Goal: Task Accomplishment & Management: Manage account settings

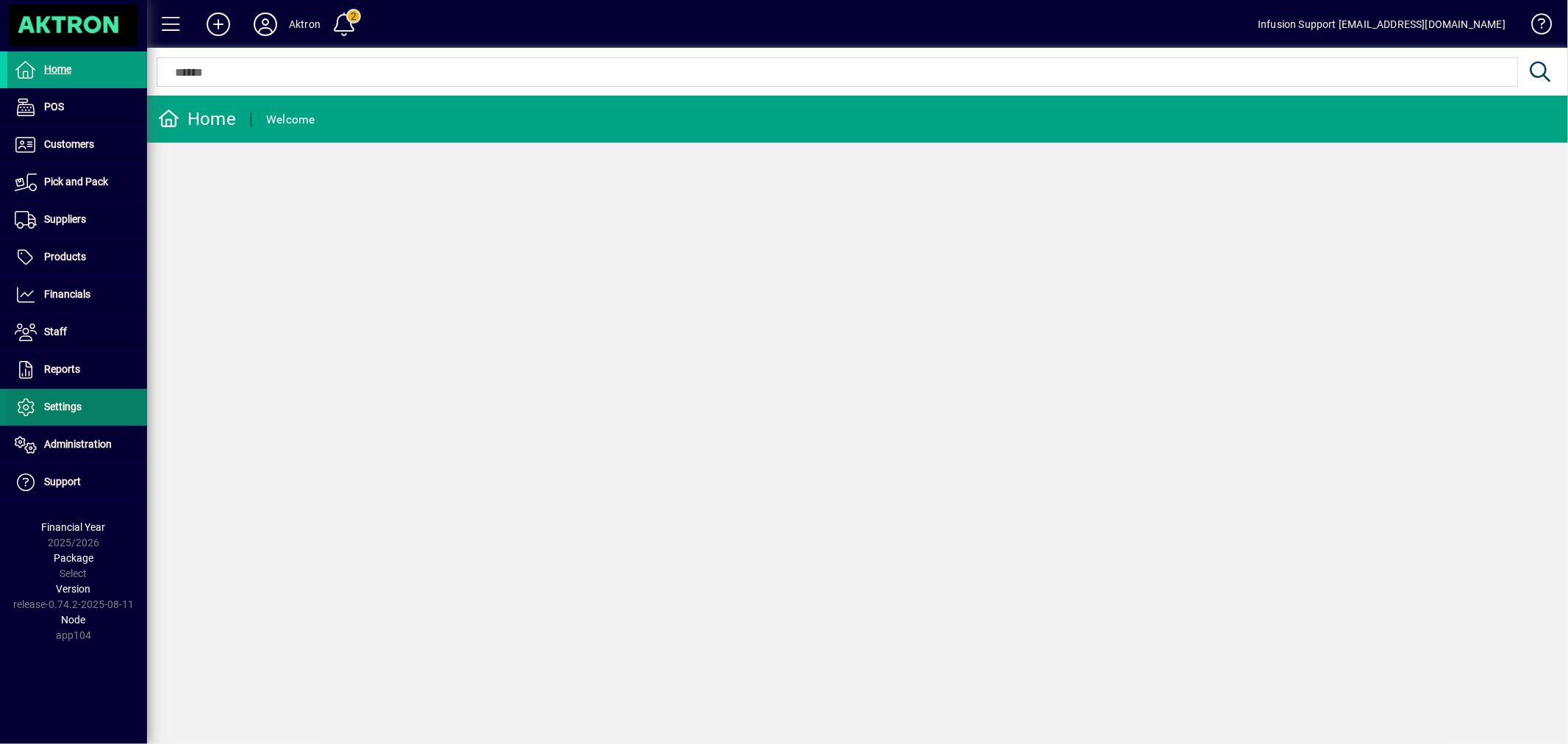
click at [59, 406] on span "Settings" at bounding box center [63, 406] width 37 height 12
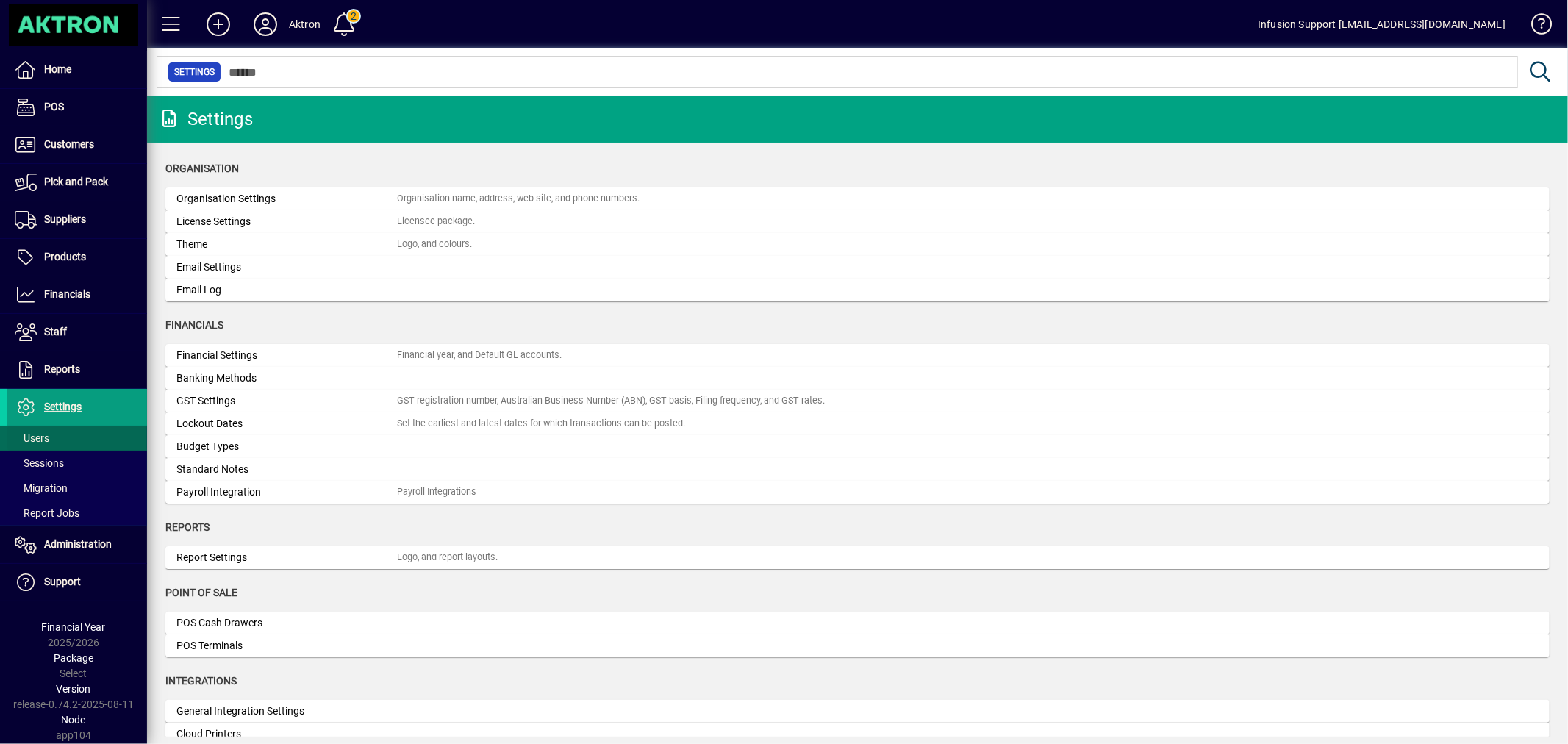
click at [57, 430] on span at bounding box center [77, 438] width 139 height 36
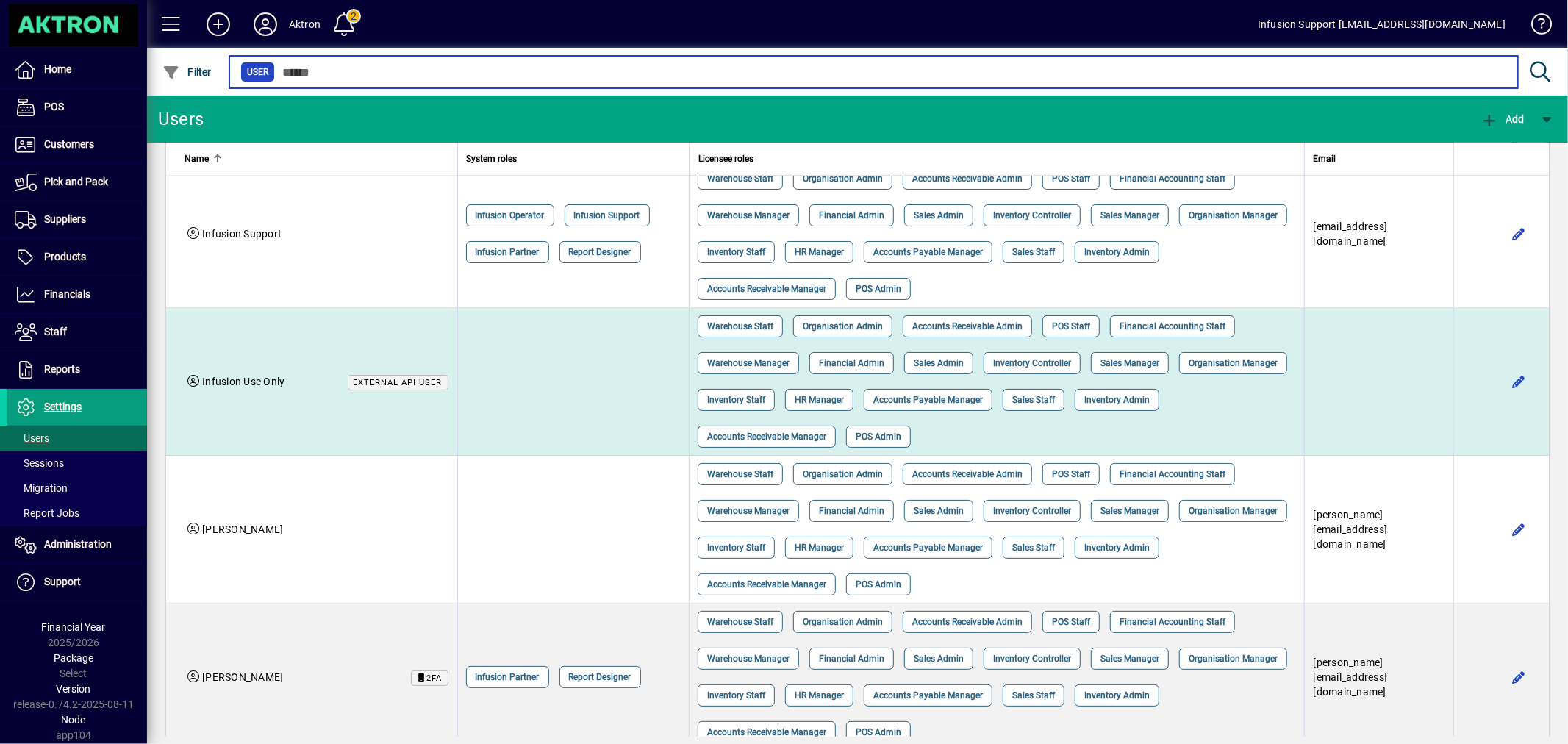
scroll to position [652, 0]
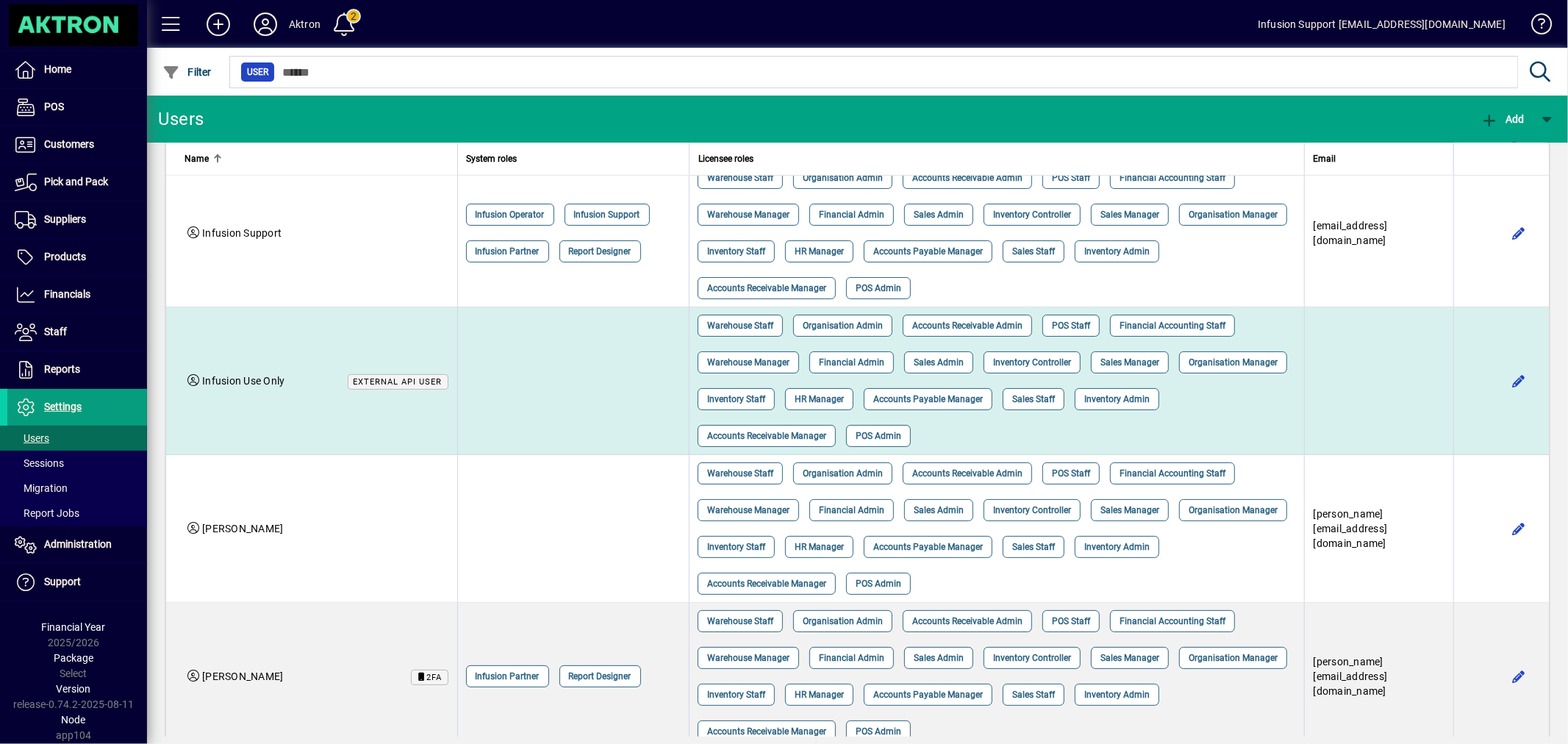
click at [1304, 353] on td at bounding box center [1378, 381] width 149 height 148
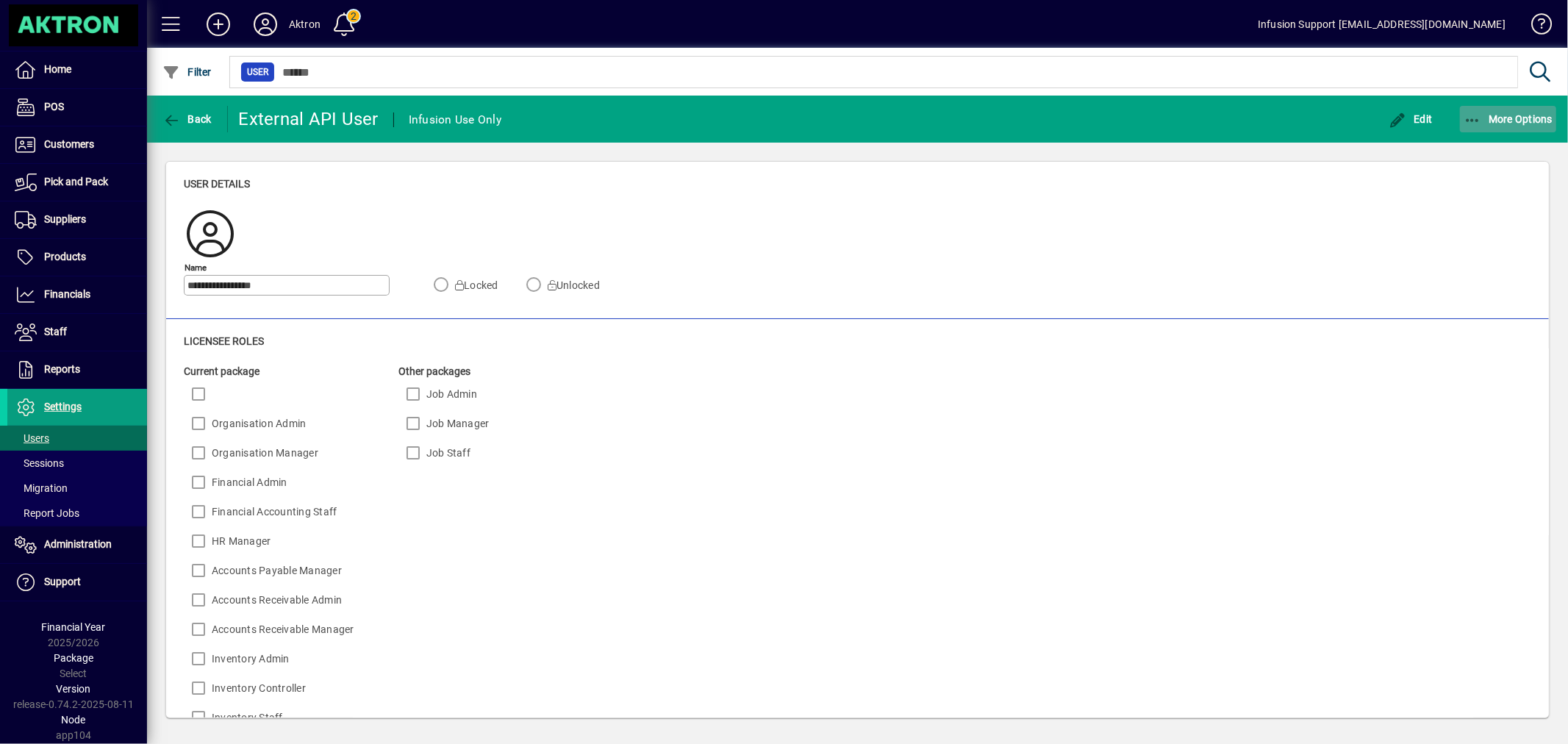
click at [1495, 105] on span "button" at bounding box center [1509, 119] width 97 height 36
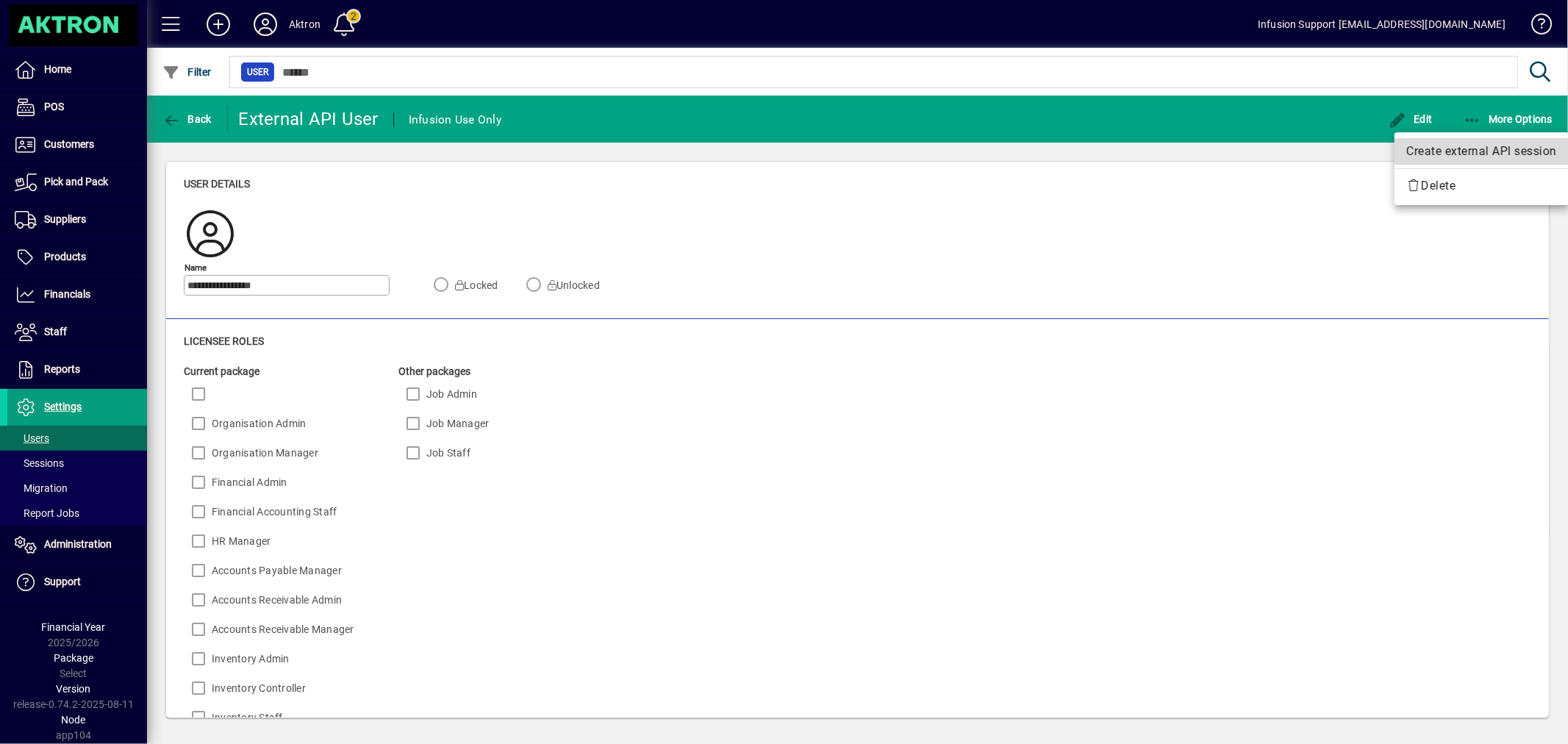
click at [1471, 145] on span "Create external API session" at bounding box center [1481, 151] width 151 height 18
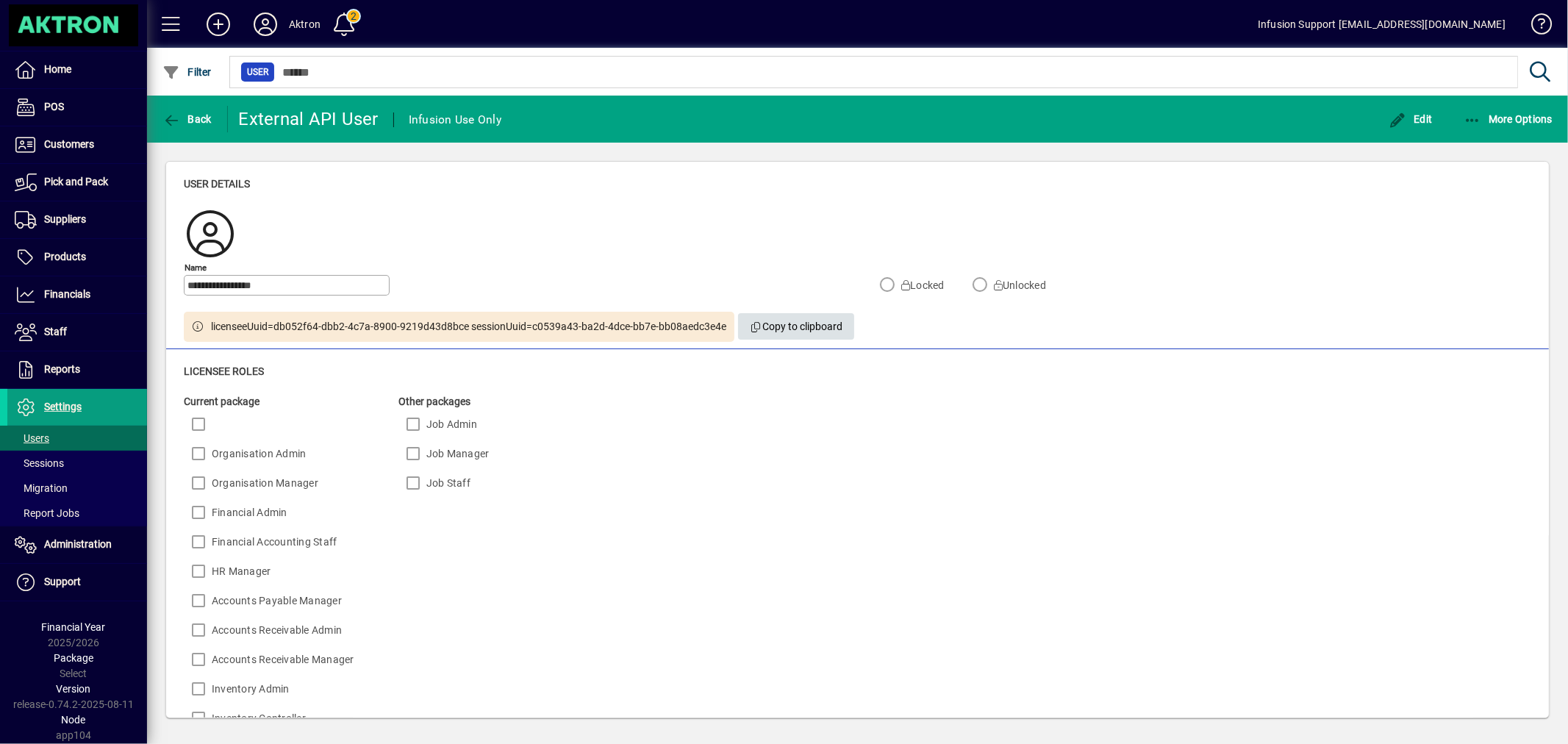
click at [812, 328] on span "Copy to clipboard" at bounding box center [797, 327] width 94 height 24
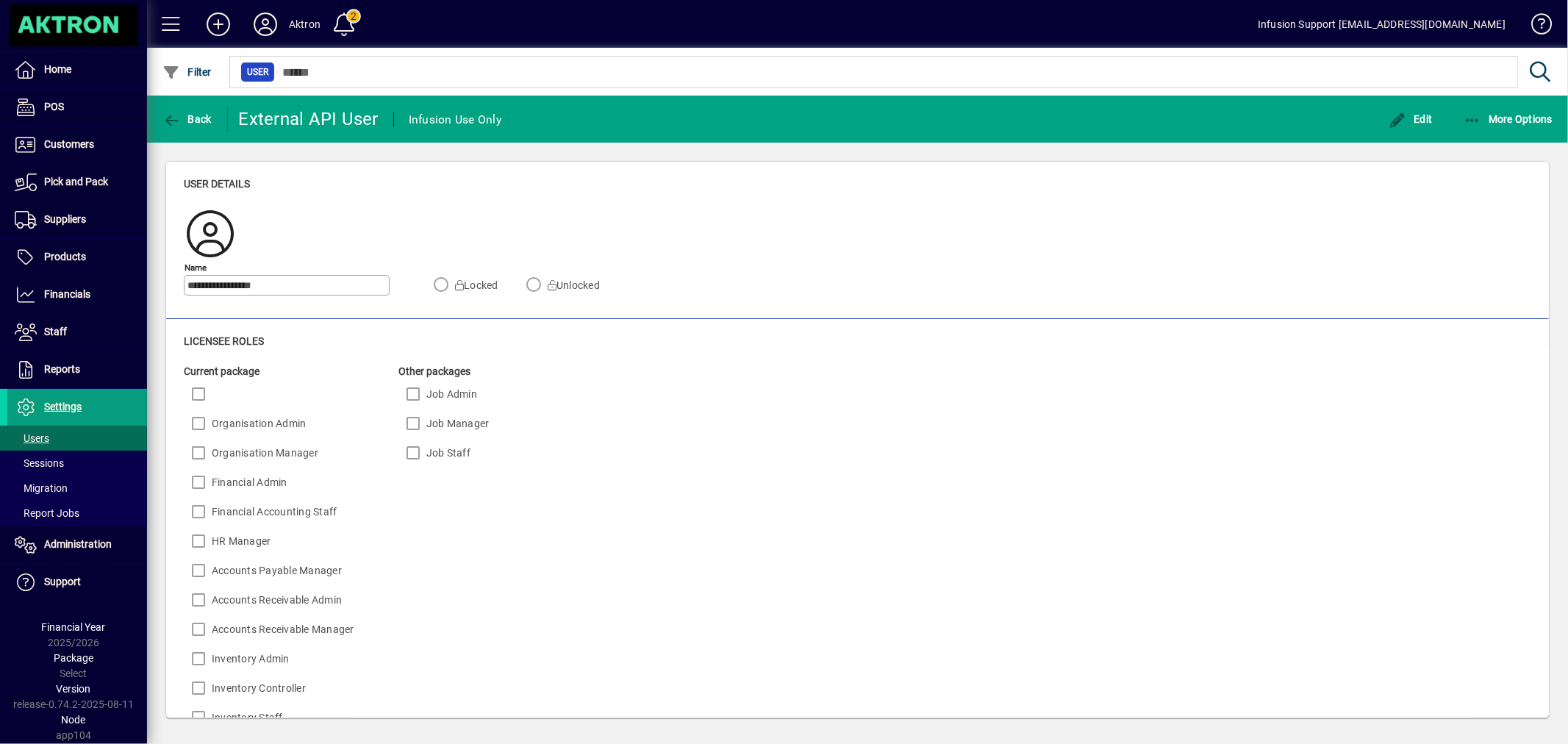
click at [424, 173] on div "**********" at bounding box center [857, 241] width 1383 height 157
click at [1114, 206] on div "**********" at bounding box center [857, 243] width 1347 height 135
click at [80, 439] on span at bounding box center [77, 438] width 139 height 36
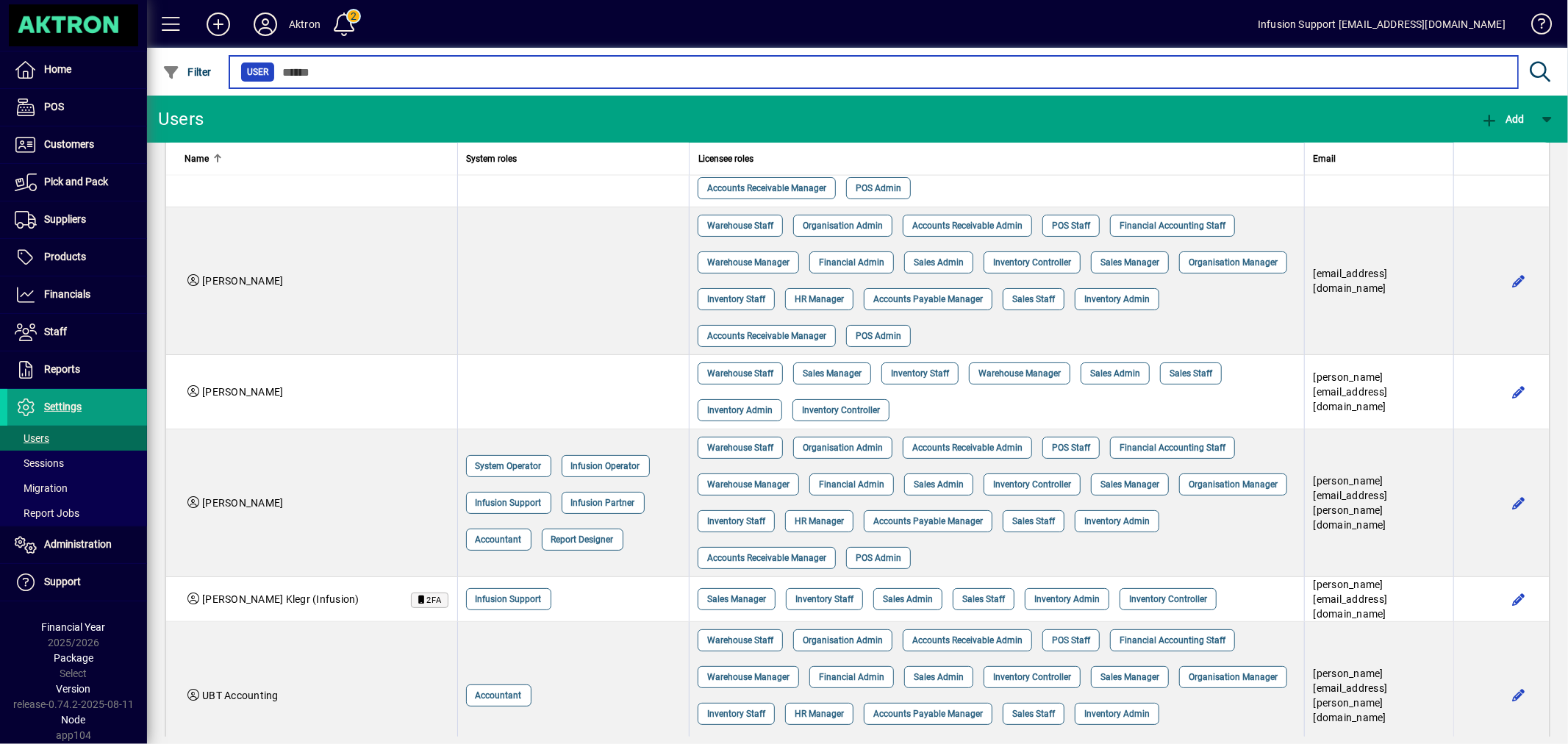
scroll to position [1849, 0]
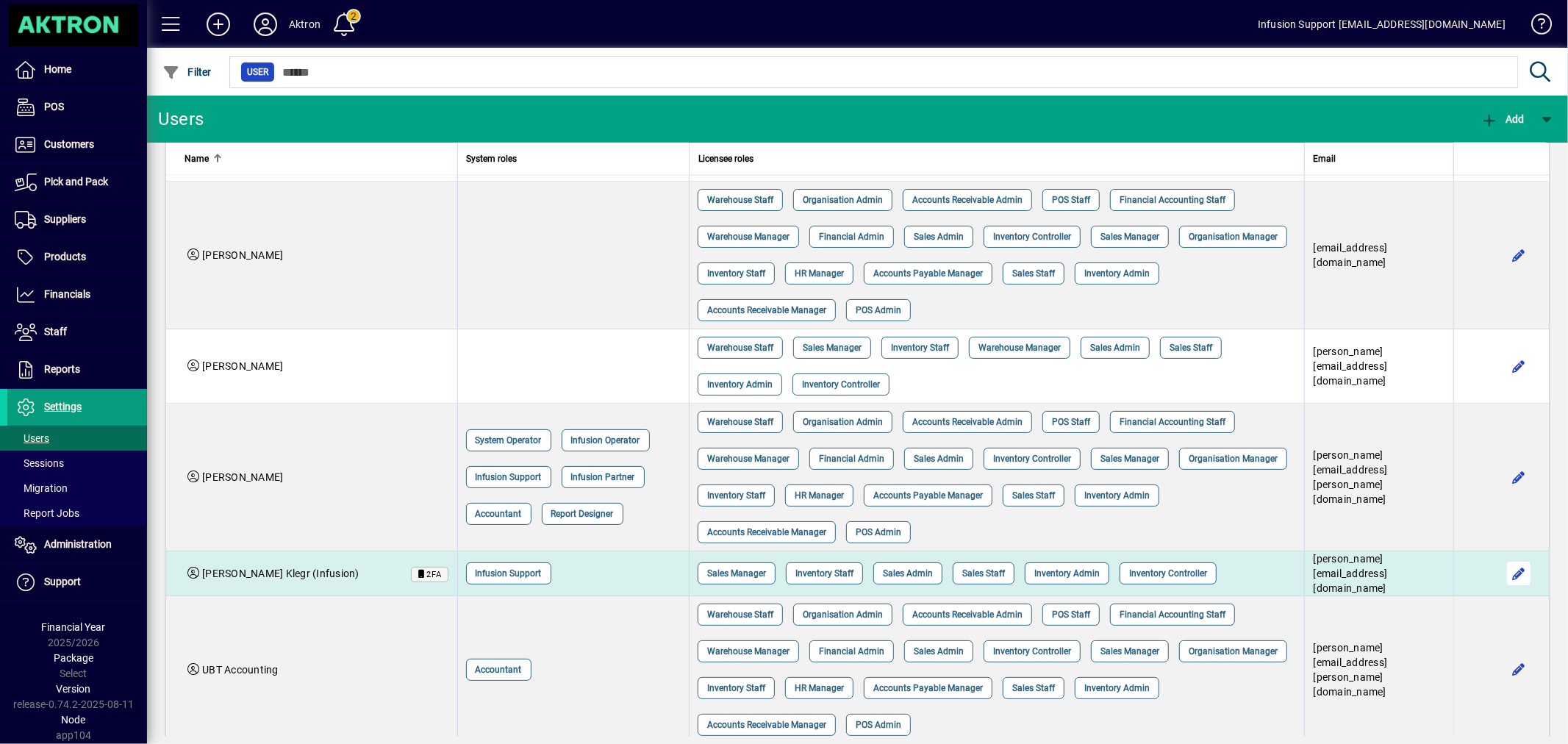
click at [1502, 556] on span "button" at bounding box center [1519, 574] width 36 height 36
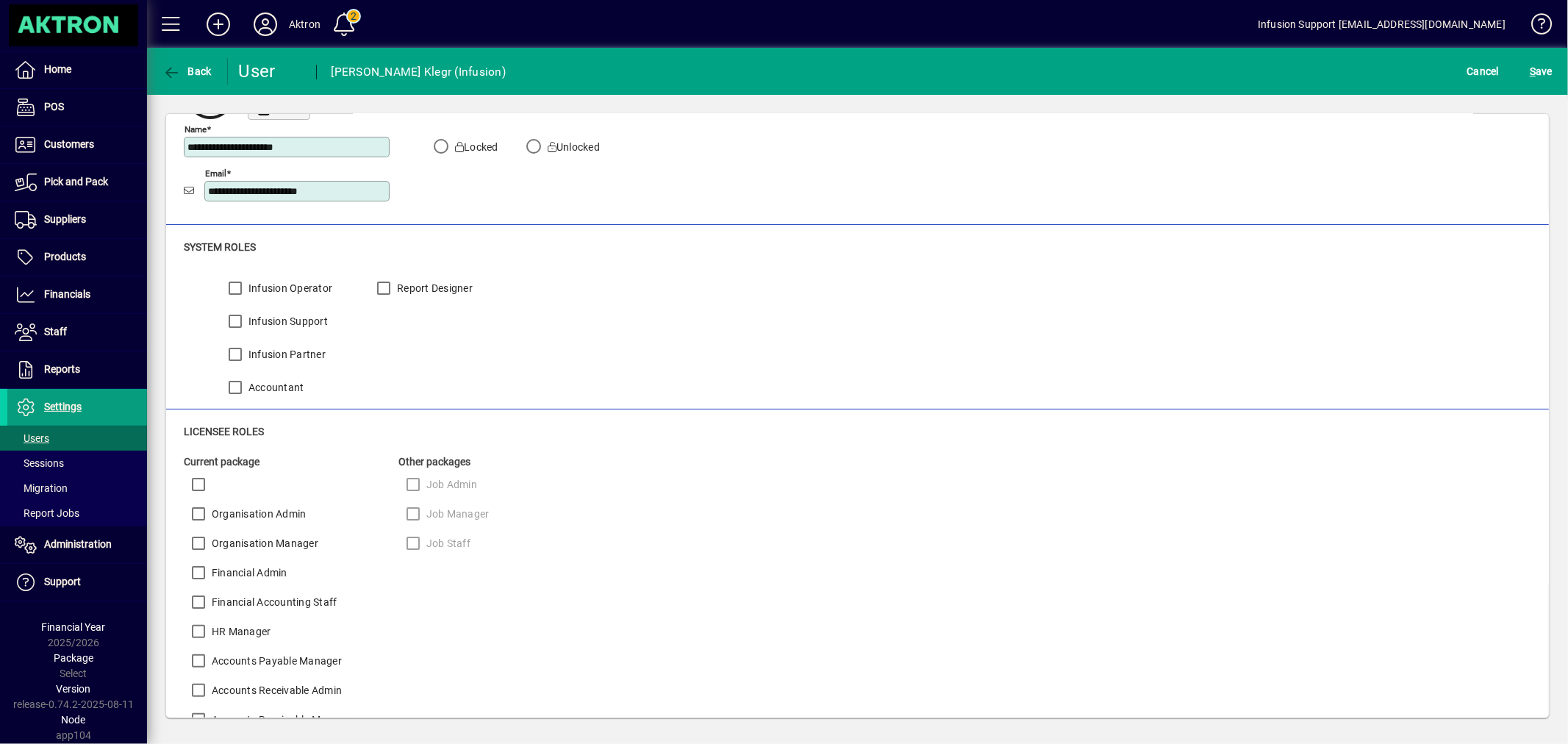
scroll to position [90, 0]
click at [216, 515] on label "Organisation Admin" at bounding box center [257, 515] width 97 height 15
click at [1526, 58] on button "S ave" at bounding box center [1541, 71] width 30 height 26
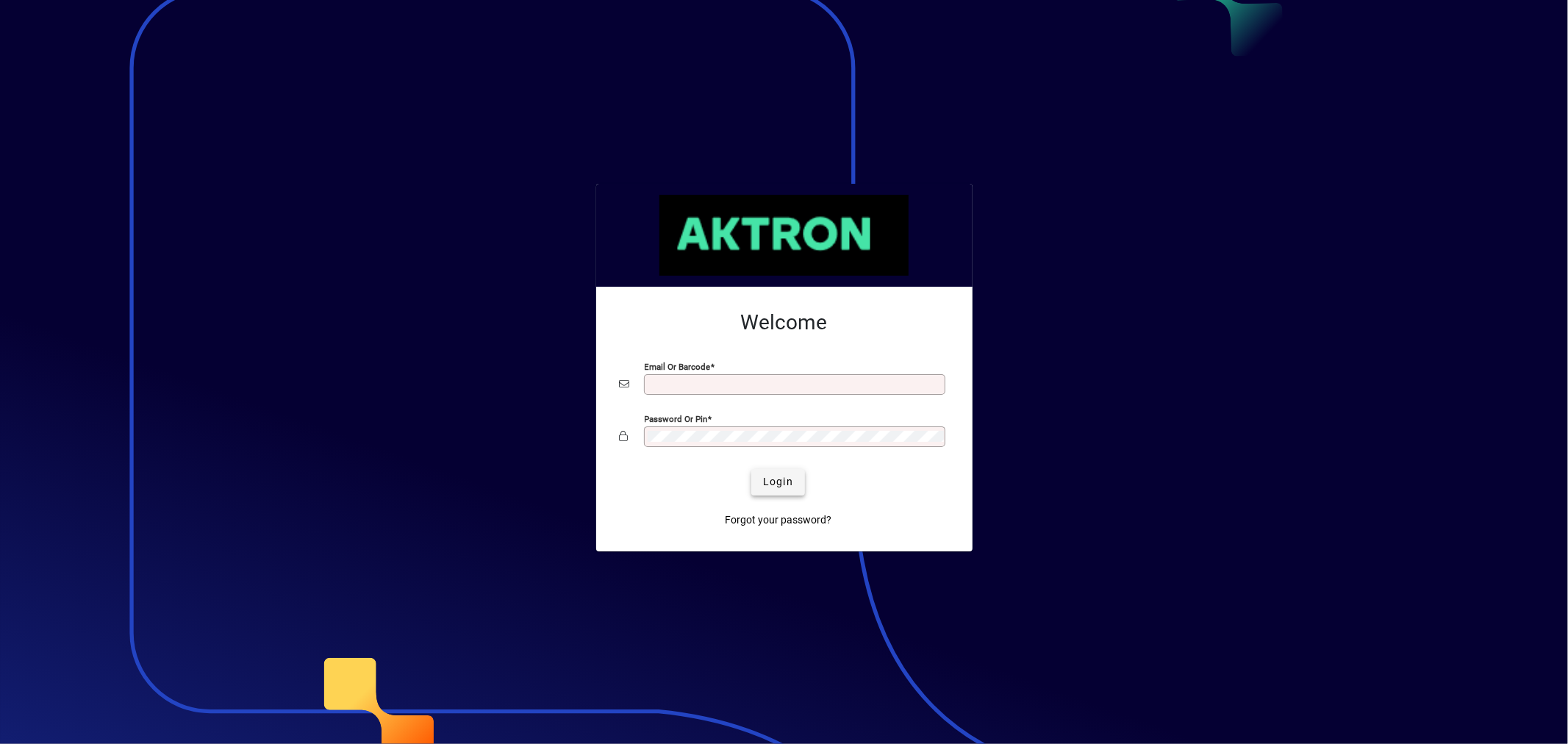
type input "**********"
click at [783, 477] on span "Login" at bounding box center [778, 482] width 30 height 15
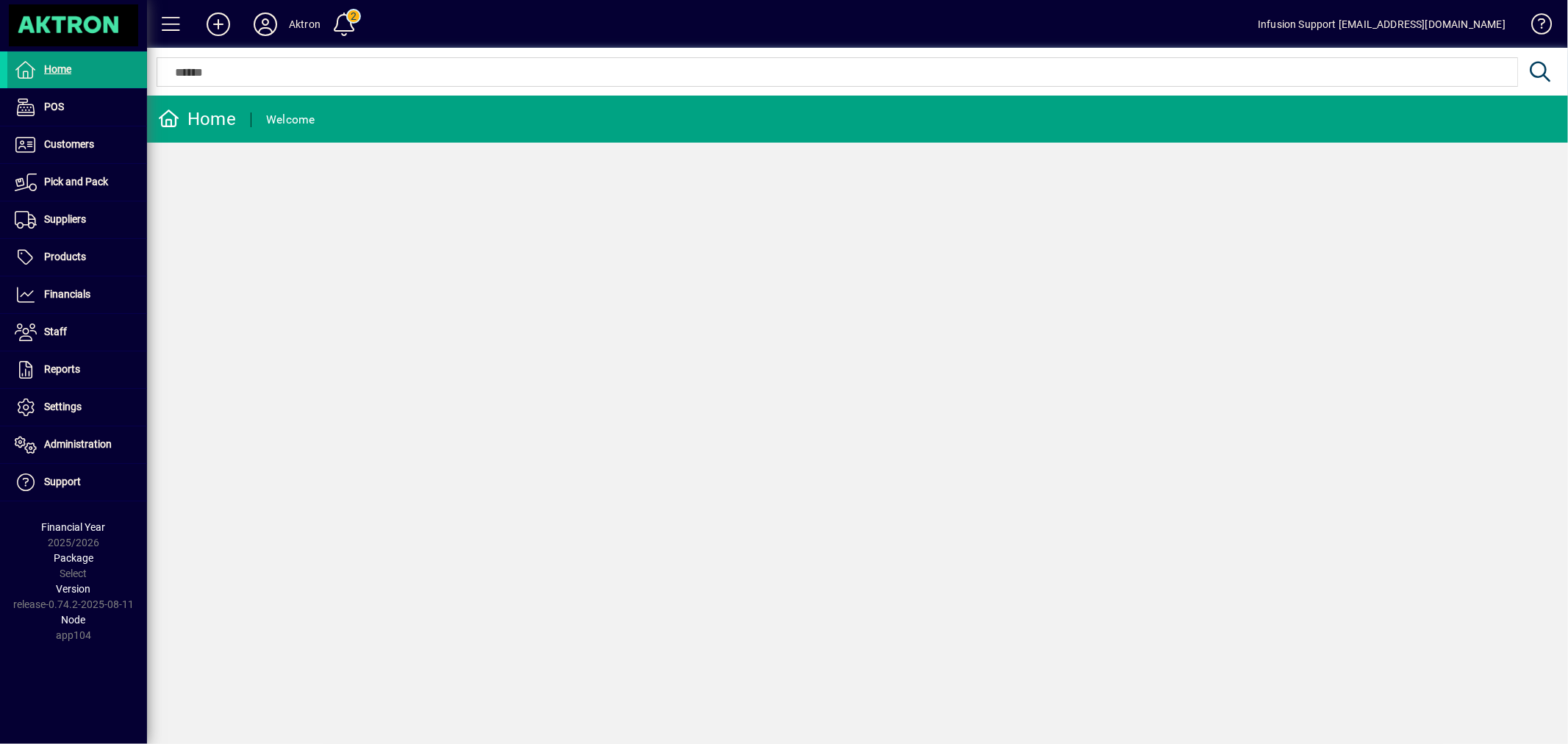
drag, startPoint x: 611, startPoint y: 331, endPoint x: 525, endPoint y: 258, distance: 112.8
click at [611, 331] on div "Home Welcome" at bounding box center [857, 419] width 1421 height 649
drag, startPoint x: 584, startPoint y: 290, endPoint x: 269, endPoint y: 197, distance: 328.4
click at [566, 287] on div "Home Welcome" at bounding box center [857, 419] width 1421 height 649
click at [258, 26] on icon at bounding box center [265, 23] width 29 height 23
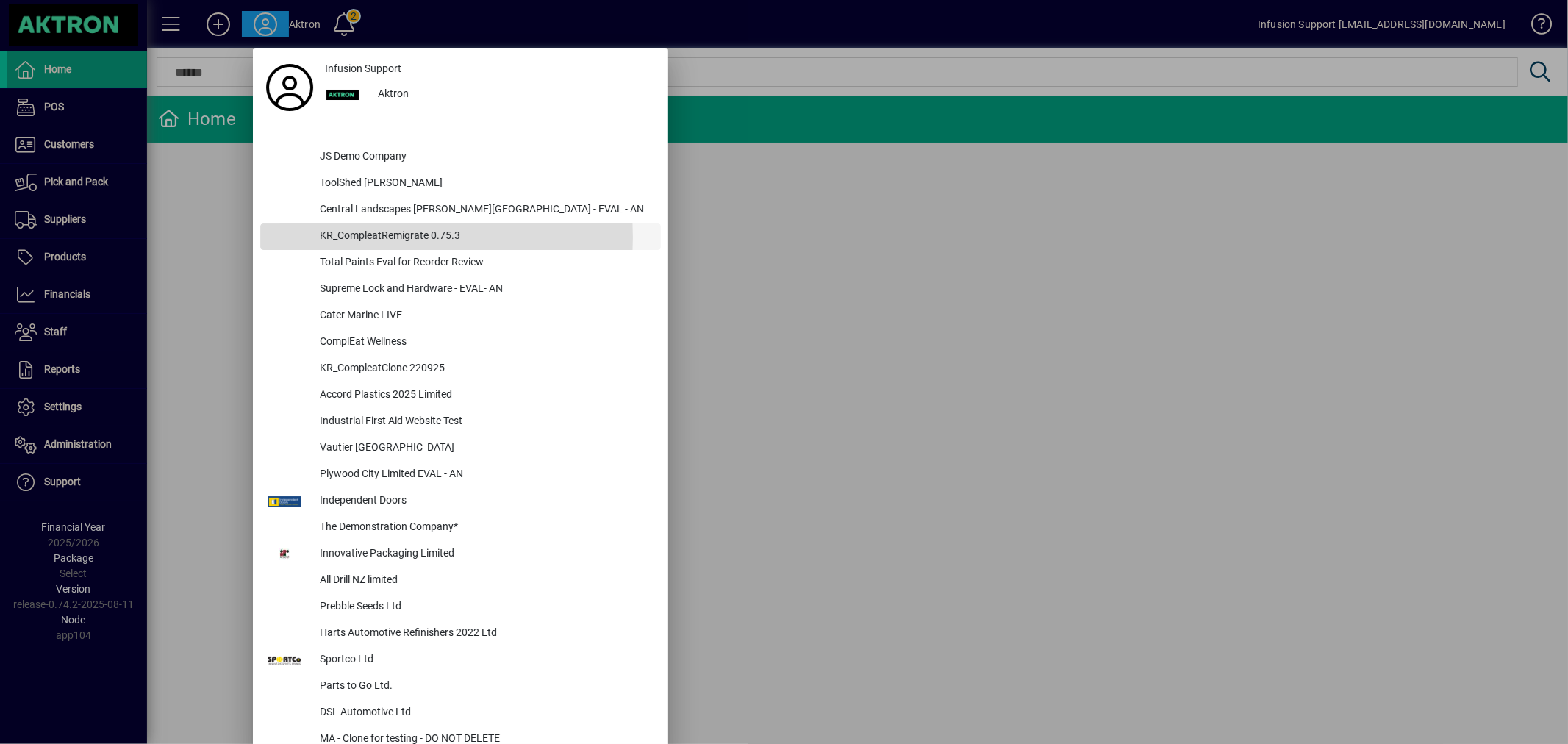
click at [362, 238] on div "KR_CompleatRemigrate 0.75.3" at bounding box center [484, 237] width 353 height 26
